Goal: Task Accomplishment & Management: Manage account settings

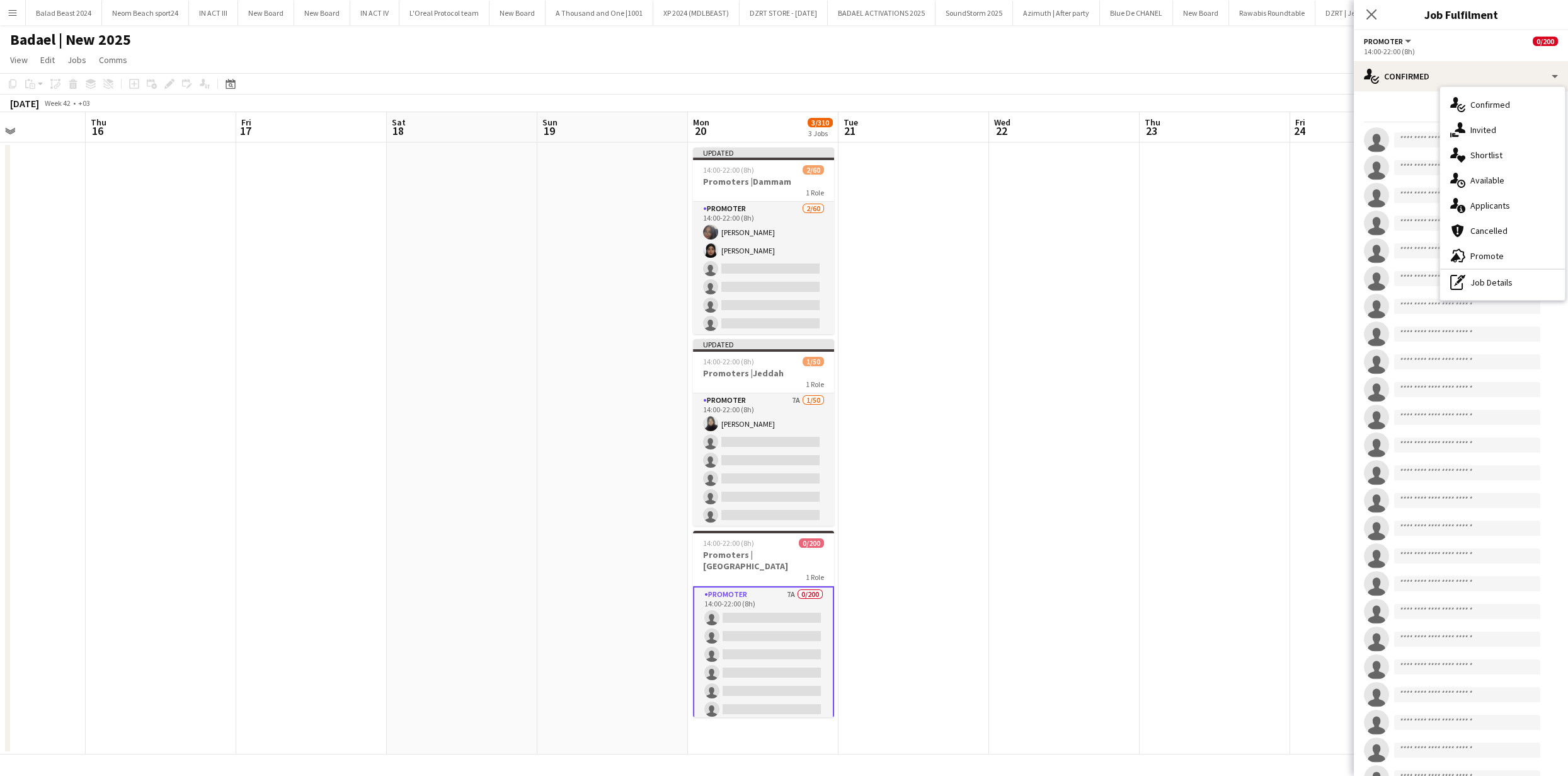
click at [1484, 200] on span "Applicants" at bounding box center [1491, 206] width 40 height 11
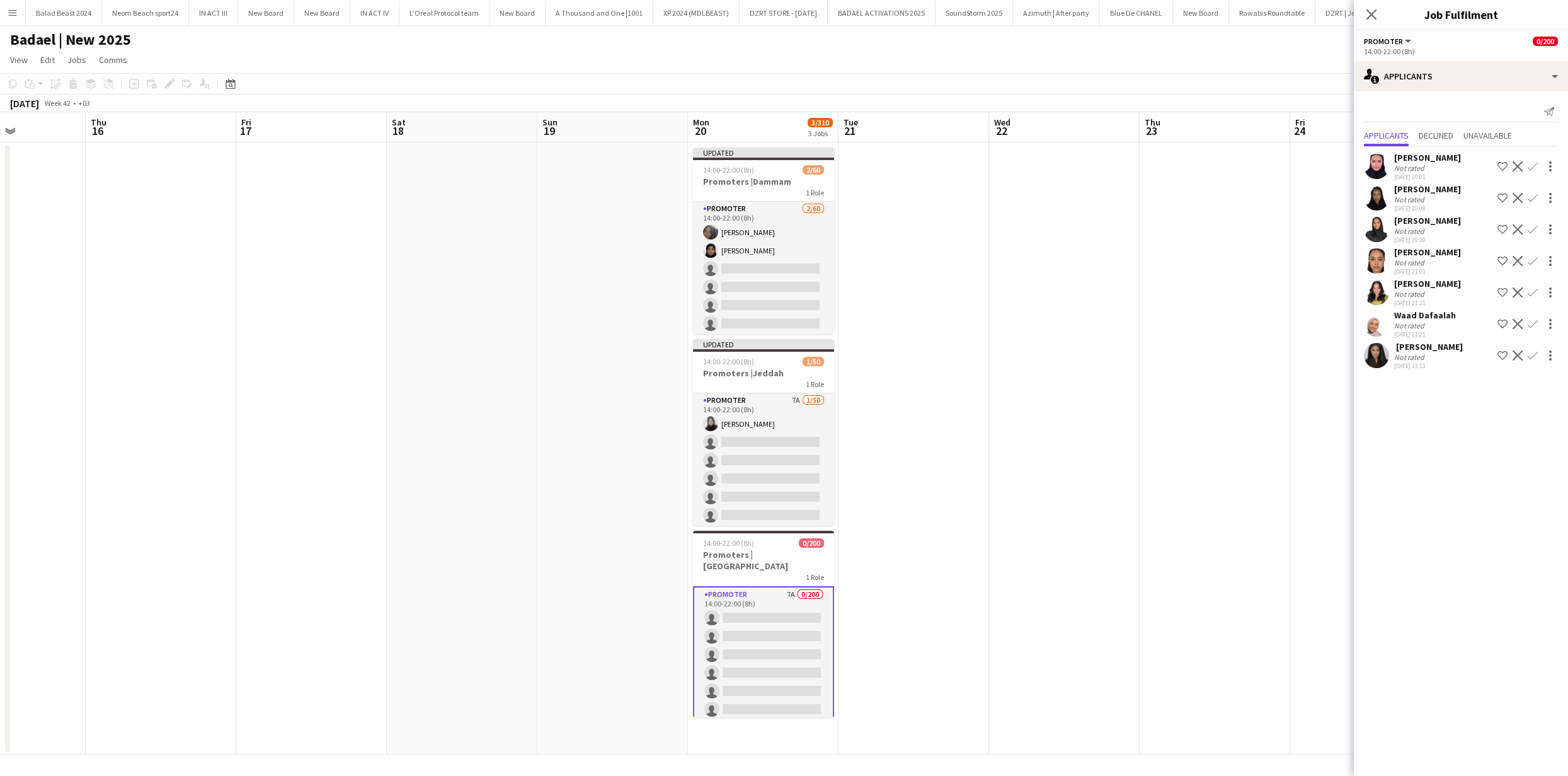
click at [1382, 354] on app-user-avatar at bounding box center [1376, 356] width 25 height 25
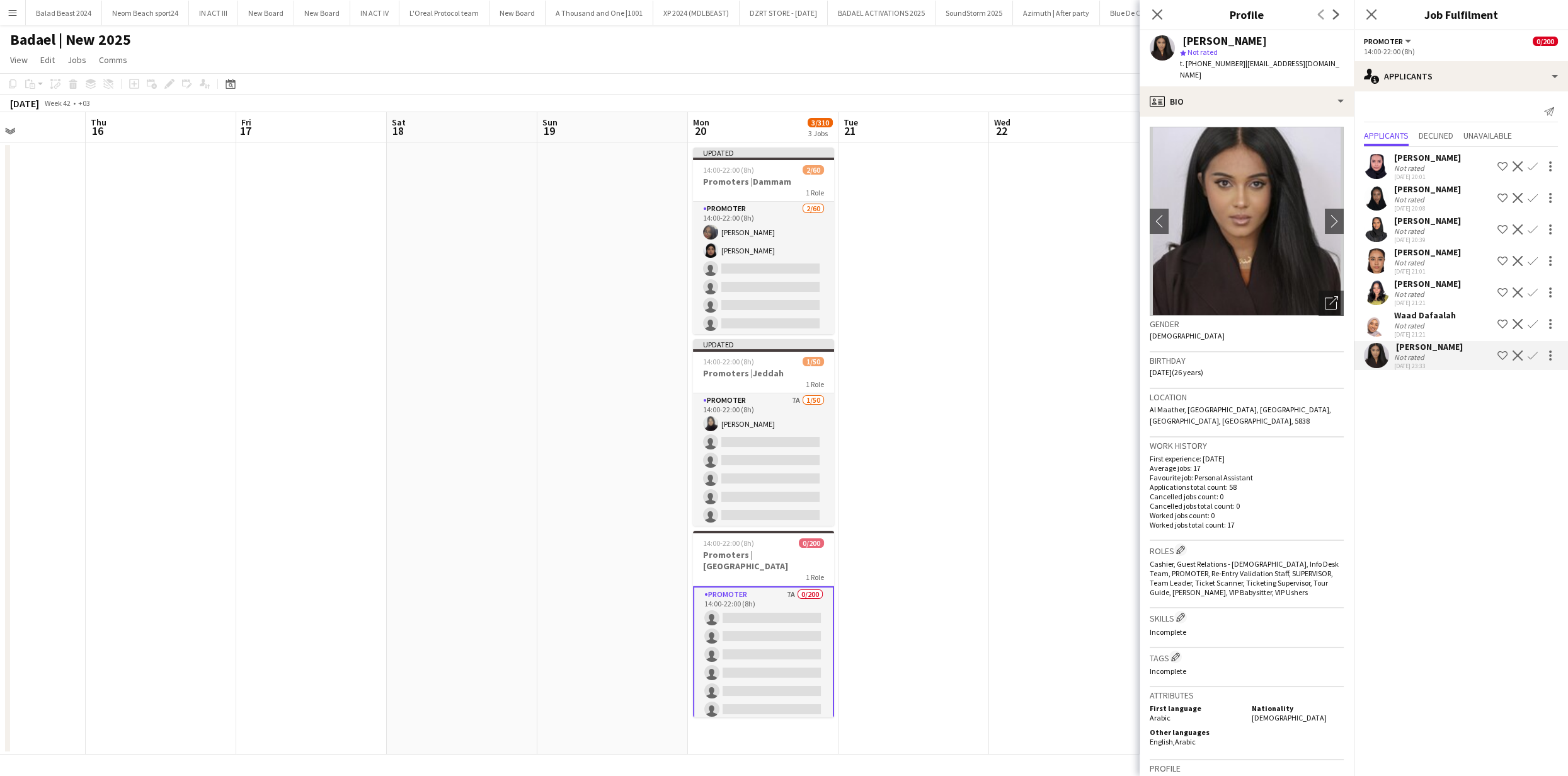
click at [1370, 170] on app-user-avatar at bounding box center [1376, 166] width 25 height 25
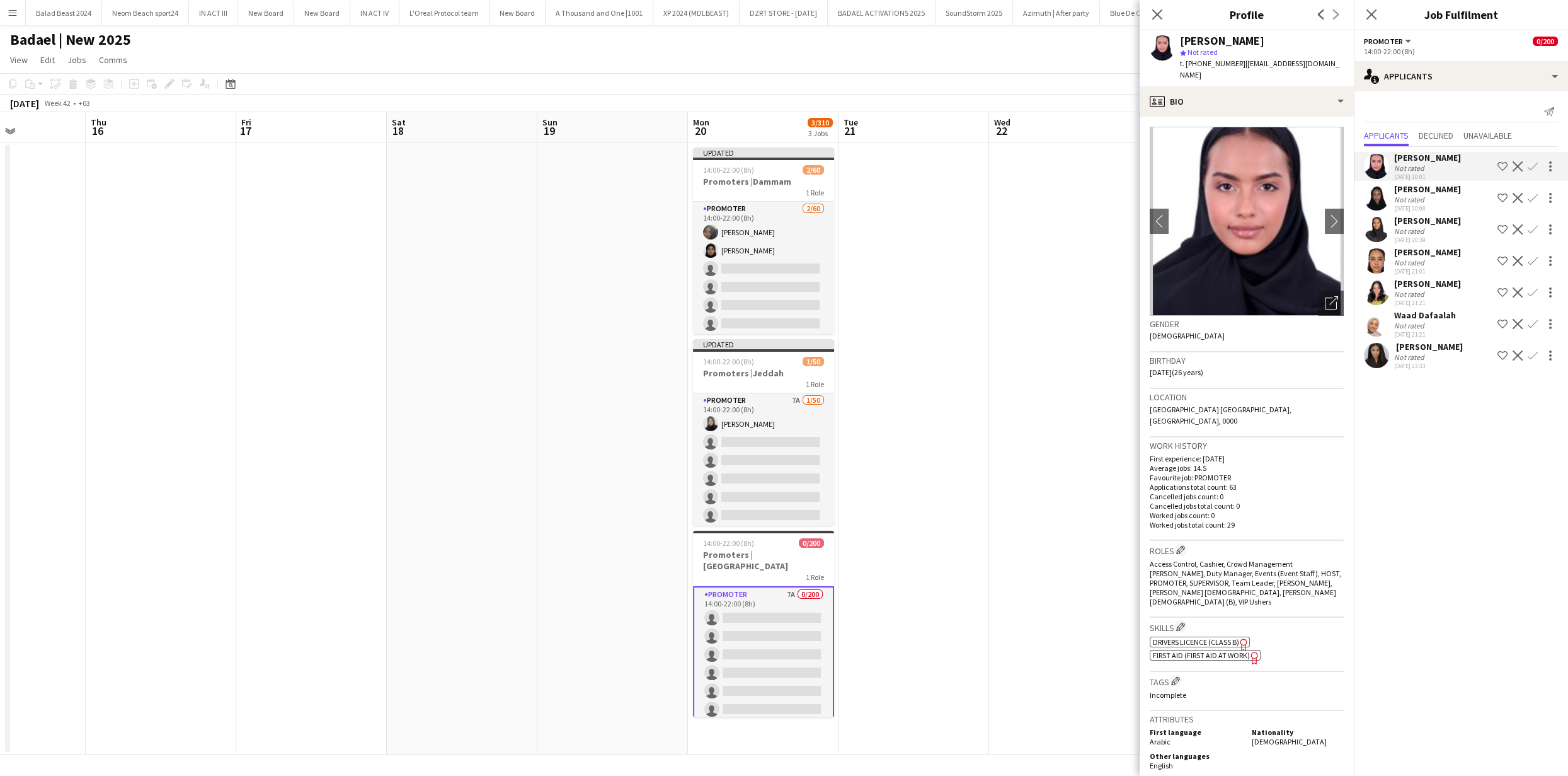
click at [1379, 193] on app-user-avatar at bounding box center [1376, 197] width 25 height 25
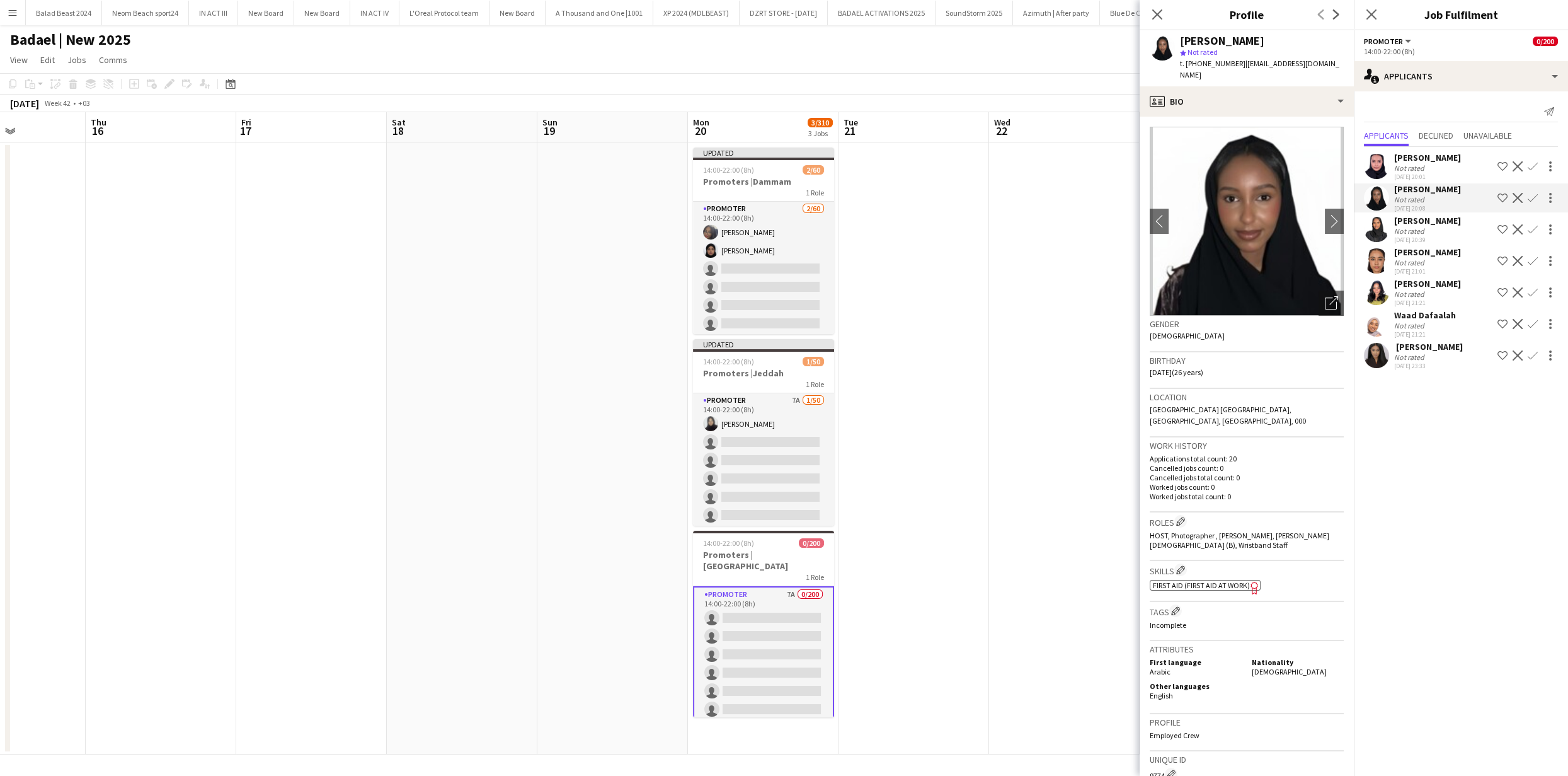
drag, startPoint x: 1376, startPoint y: 224, endPoint x: 1384, endPoint y: 243, distance: 20.6
click at [1376, 224] on app-user-avatar at bounding box center [1376, 229] width 25 height 25
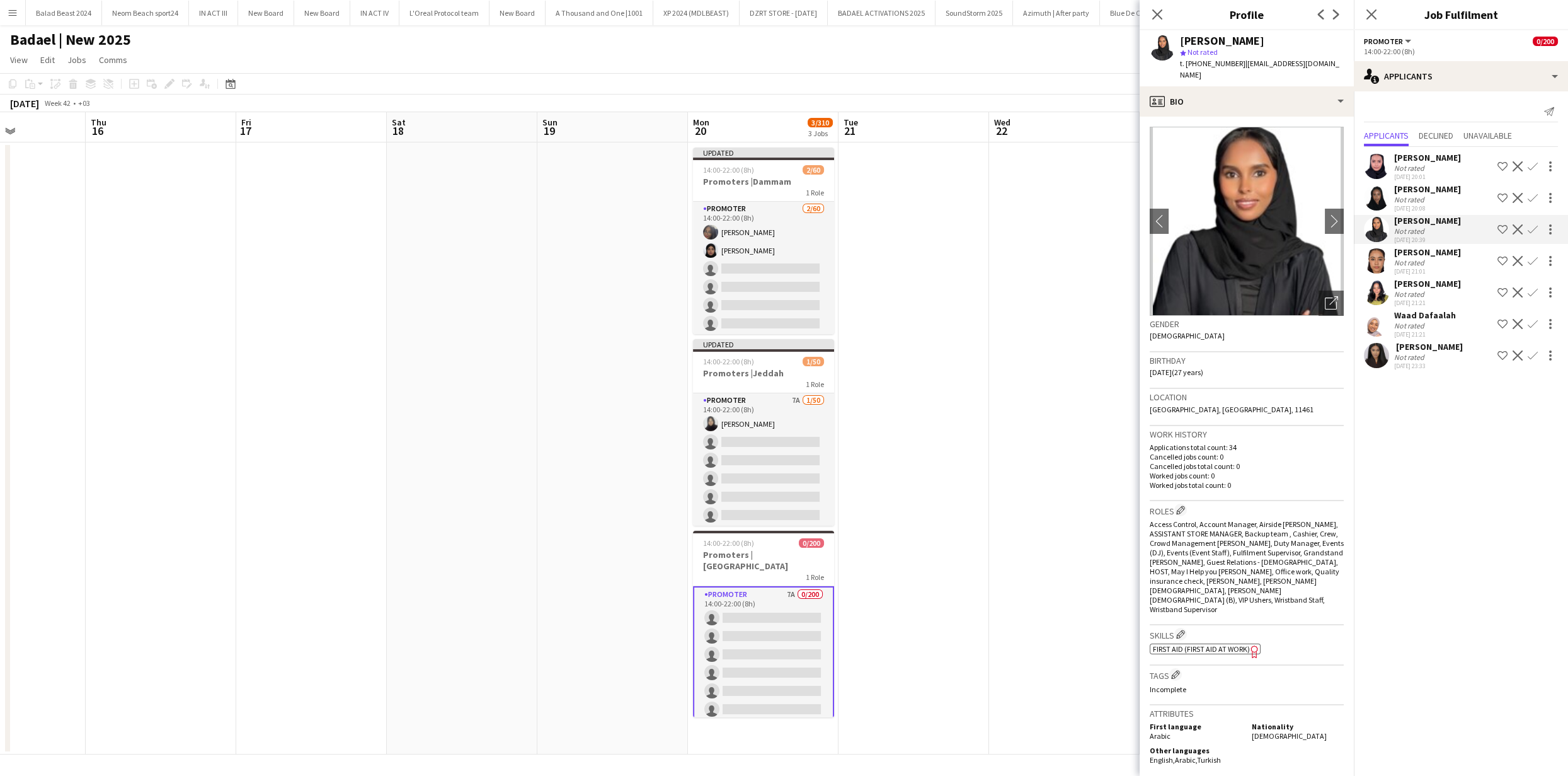
click at [1379, 261] on app-user-avatar at bounding box center [1376, 260] width 25 height 25
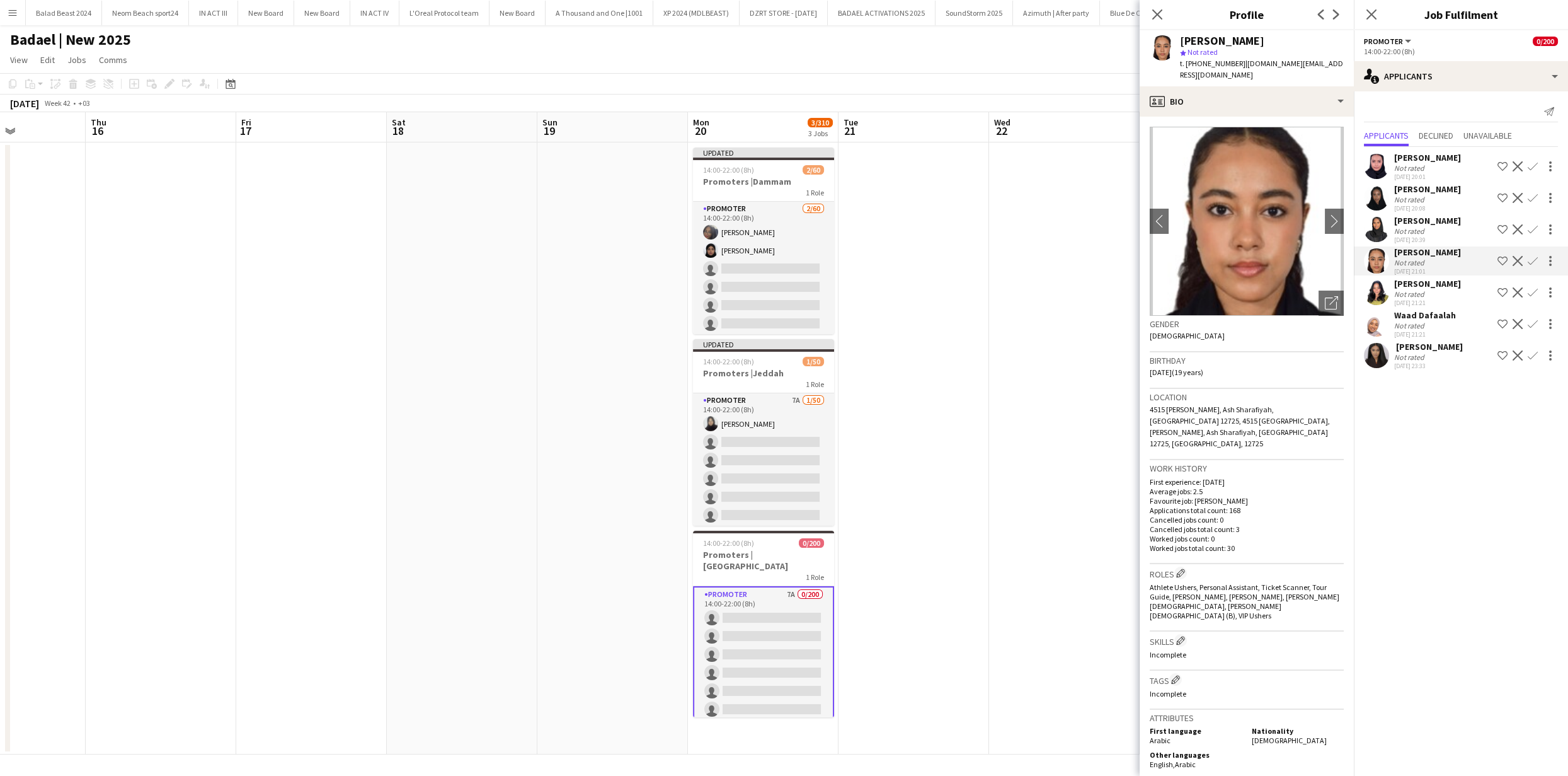
click at [1373, 301] on app-user-avatar at bounding box center [1376, 293] width 25 height 25
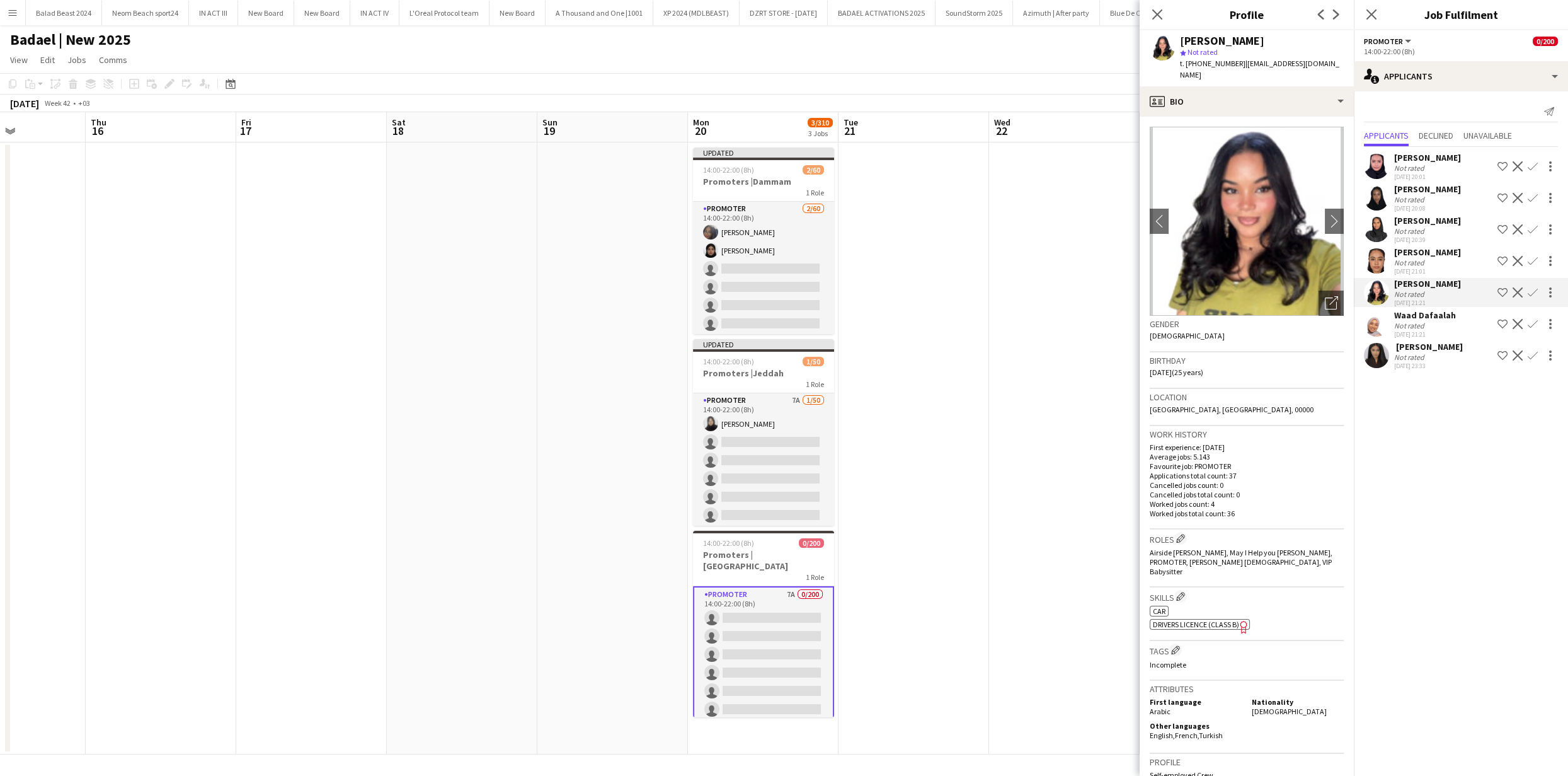
click at [1380, 324] on app-user-avatar at bounding box center [1376, 324] width 25 height 25
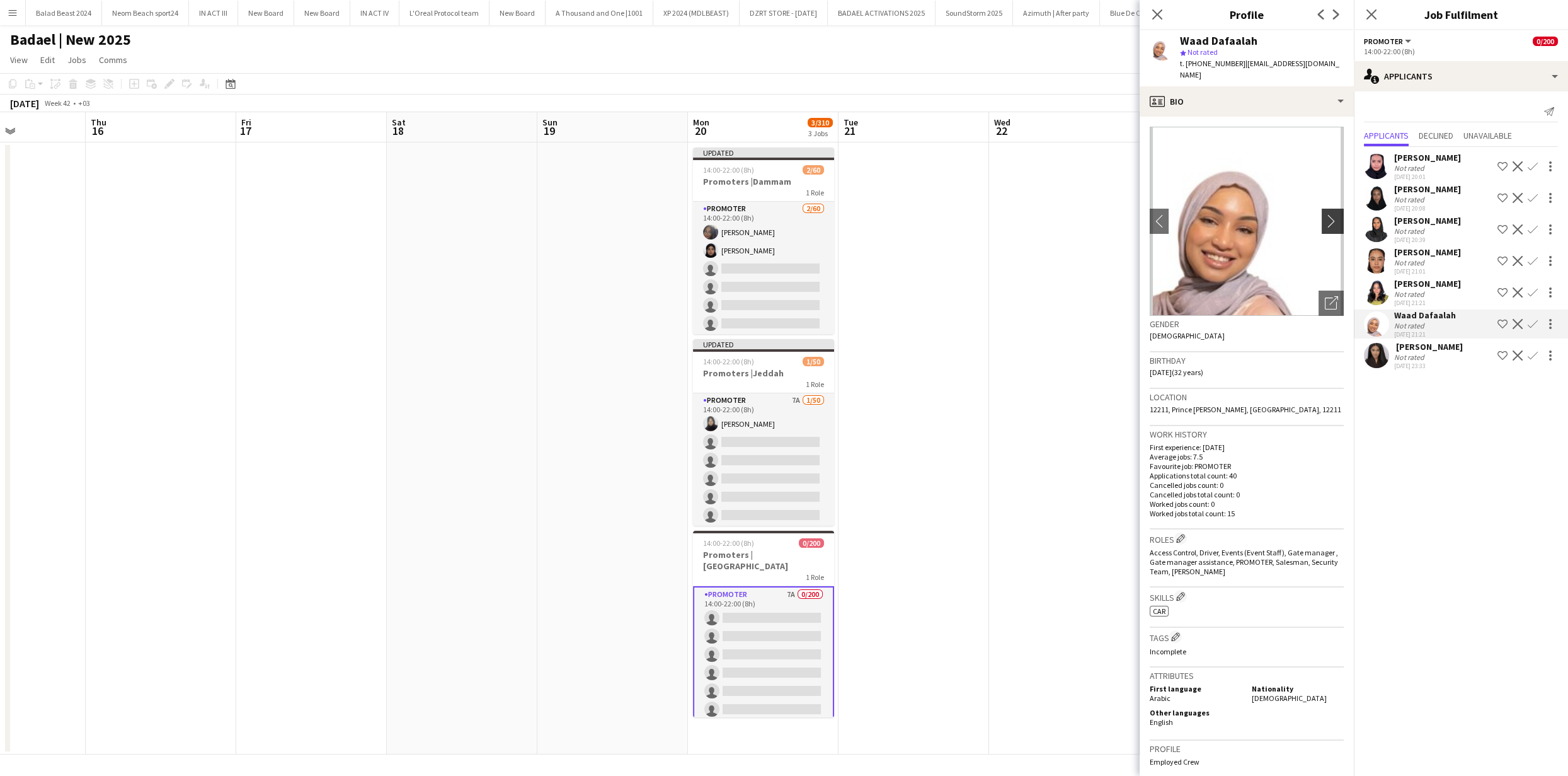
click at [1325, 214] on app-icon "chevron-right" at bounding box center [1334, 221] width 19 height 13
click at [1095, 282] on app-date-cell at bounding box center [1065, 448] width 151 height 612
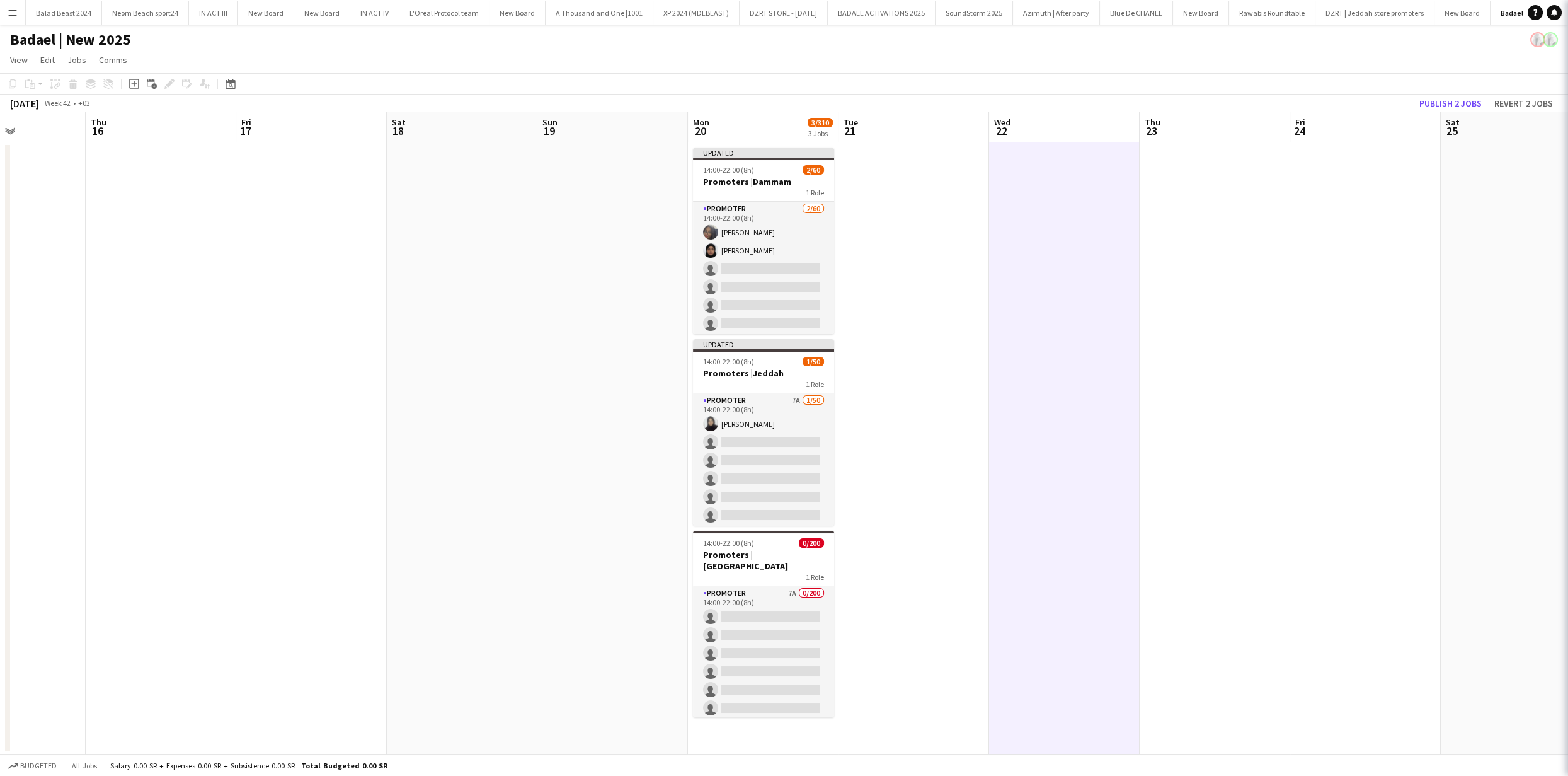
scroll to position [0, 367]
